Goal: Information Seeking & Learning: Learn about a topic

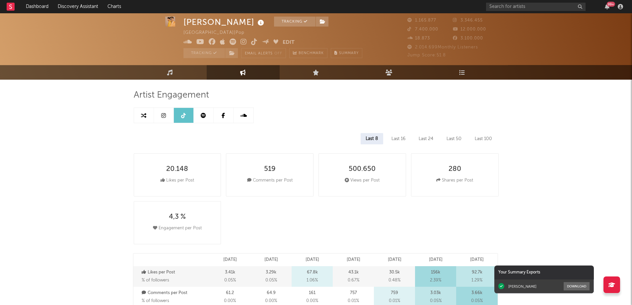
select select "6m"
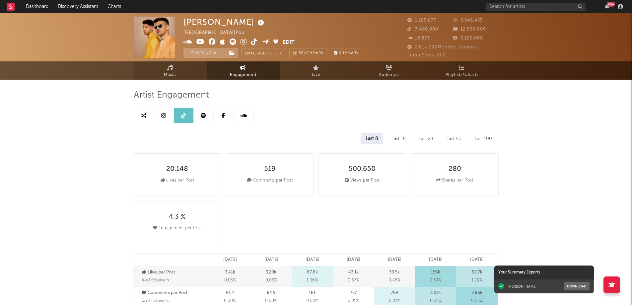
click at [174, 69] on link "Music" at bounding box center [170, 70] width 73 height 18
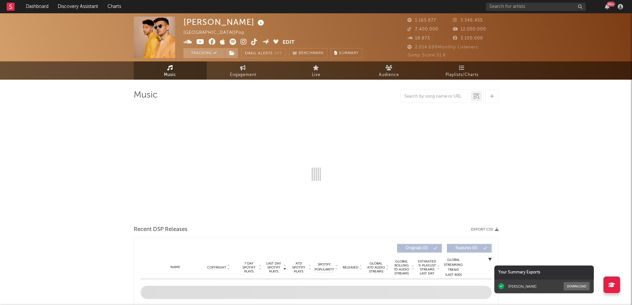
select select "6m"
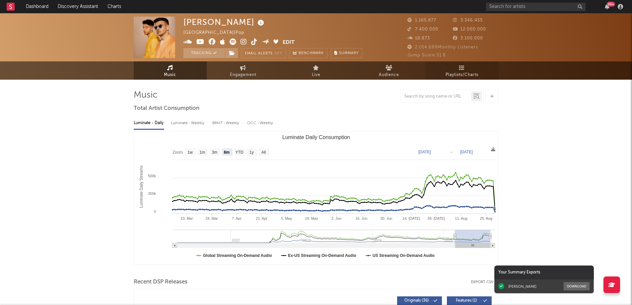
click at [461, 69] on icon at bounding box center [462, 67] width 6 height 5
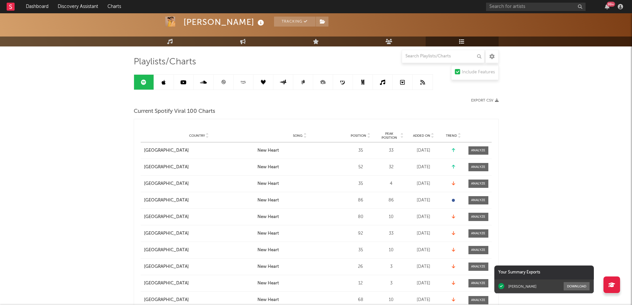
scroll to position [66, 0]
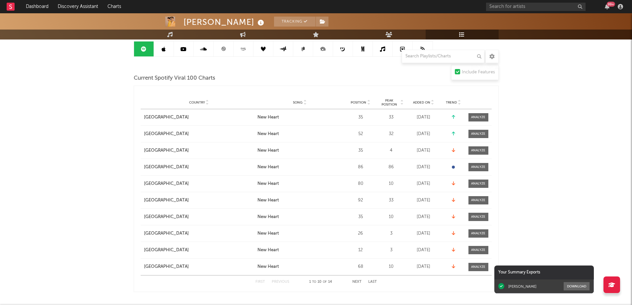
click at [454, 168] on icon at bounding box center [453, 167] width 3 height 3
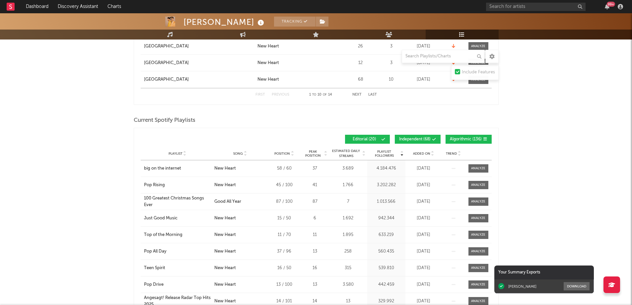
scroll to position [266, 0]
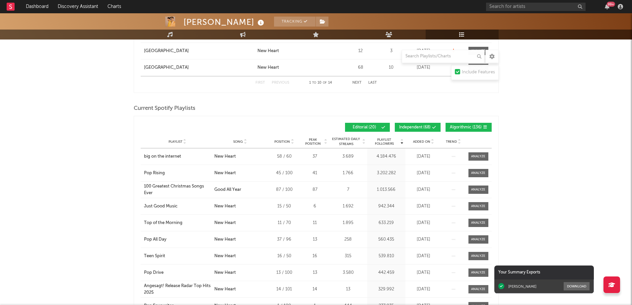
click at [421, 139] on div "Added On" at bounding box center [423, 141] width 33 height 5
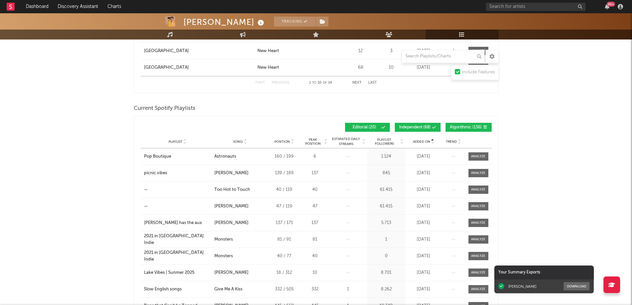
click at [421, 139] on div "Added On" at bounding box center [423, 141] width 33 height 5
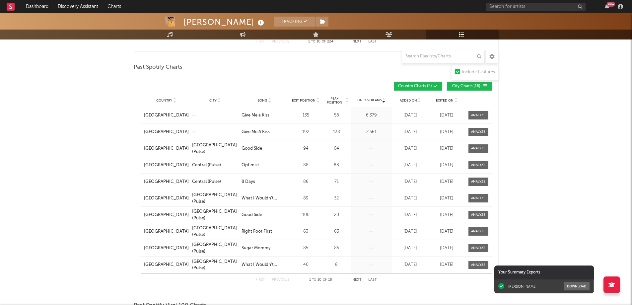
scroll to position [539, 0]
